Goal: Information Seeking & Learning: Learn about a topic

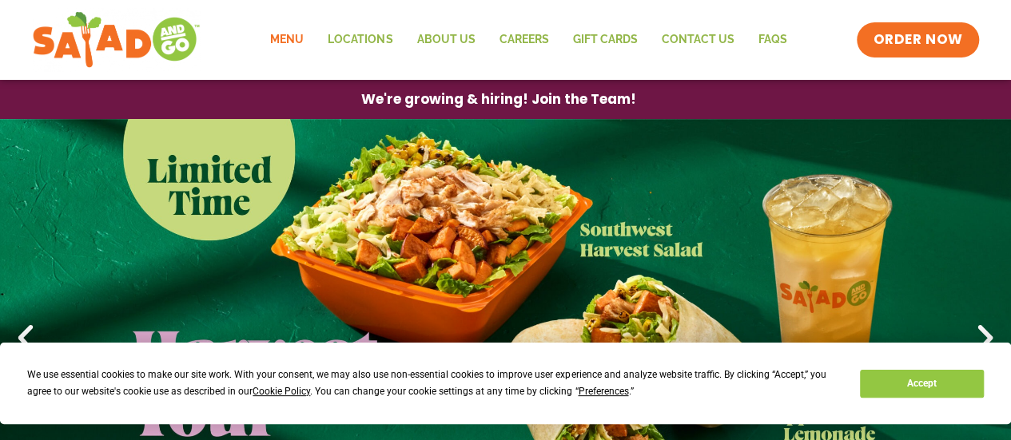
click at [291, 38] on link "Menu" at bounding box center [287, 40] width 58 height 37
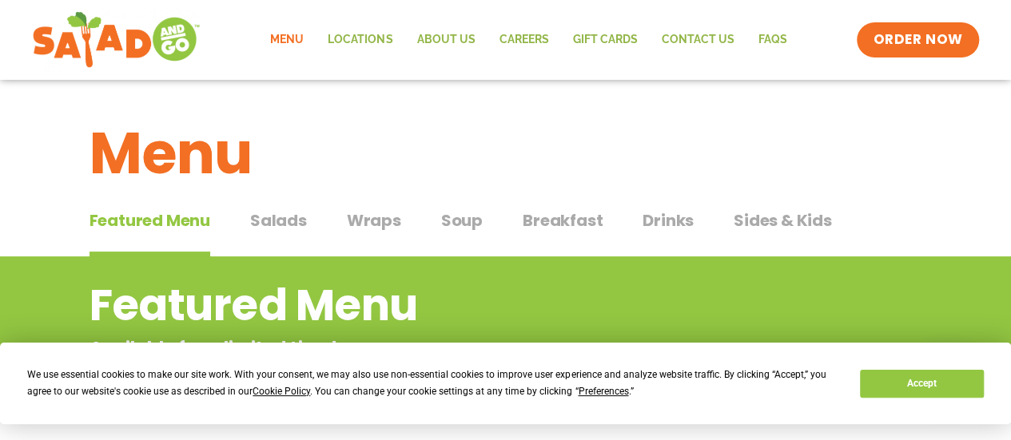
click at [287, 221] on span "Salads" at bounding box center [278, 221] width 57 height 24
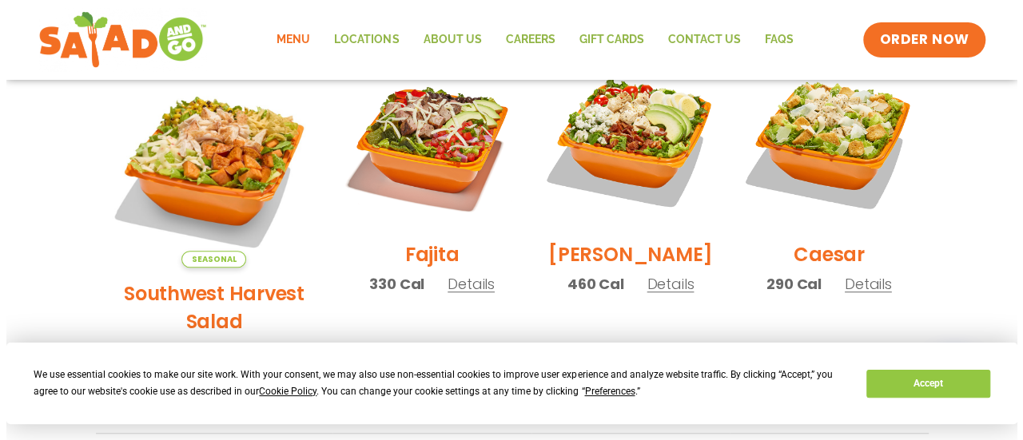
scroll to position [479, 0]
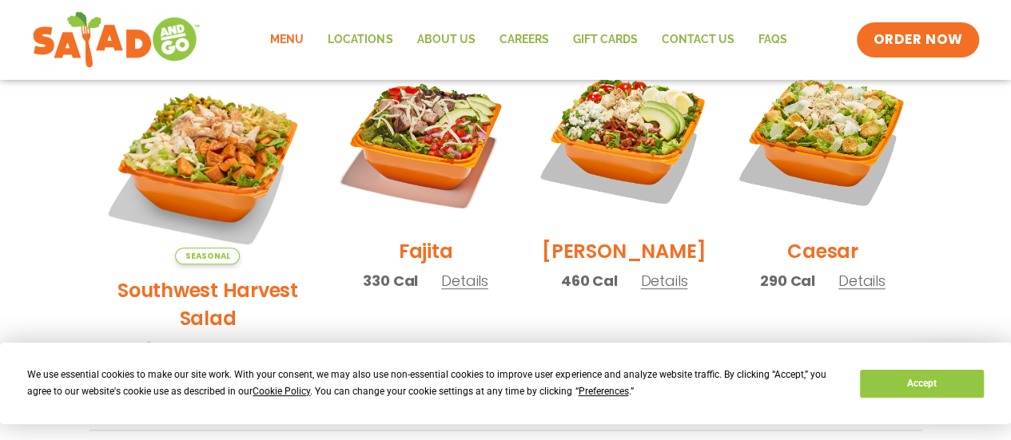
click at [228, 338] on span "Details" at bounding box center [247, 348] width 47 height 20
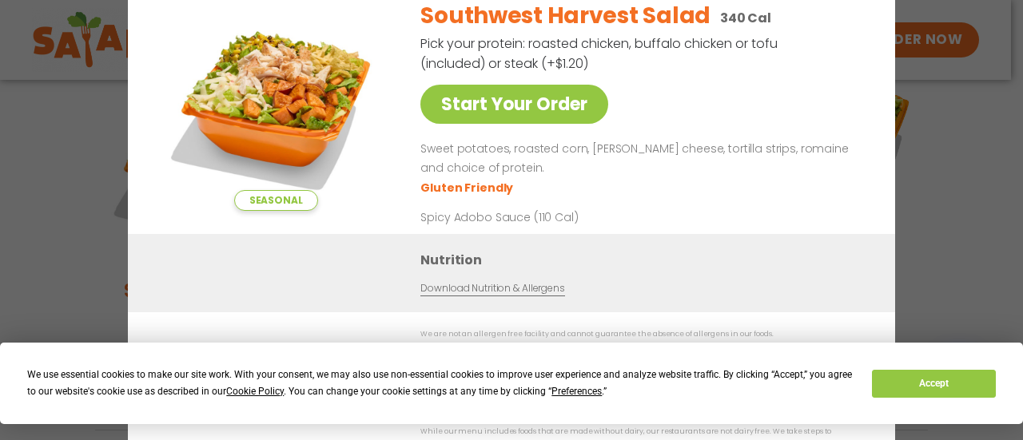
click at [976, 111] on div "Seasonal Start Your Order Southwest Harvest Salad 340 Cal Pick your protein: ro…" at bounding box center [511, 220] width 1023 height 440
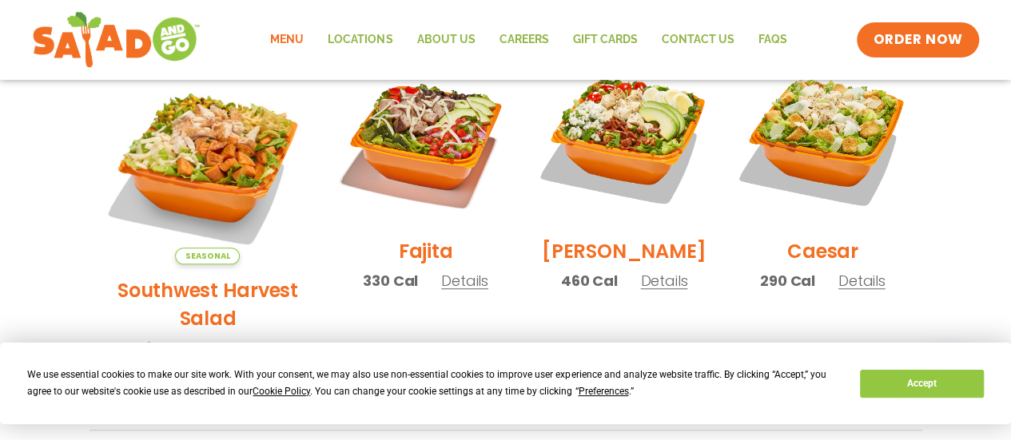
click at [860, 291] on span "Details" at bounding box center [861, 281] width 47 height 20
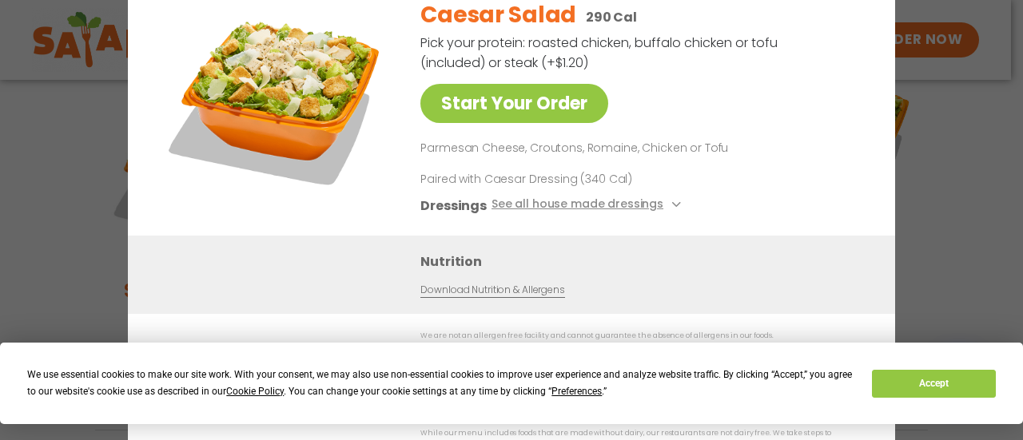
click at [481, 295] on link "Download Nutrition & Allergens" at bounding box center [492, 289] width 144 height 15
